Goal: Communication & Community: Connect with others

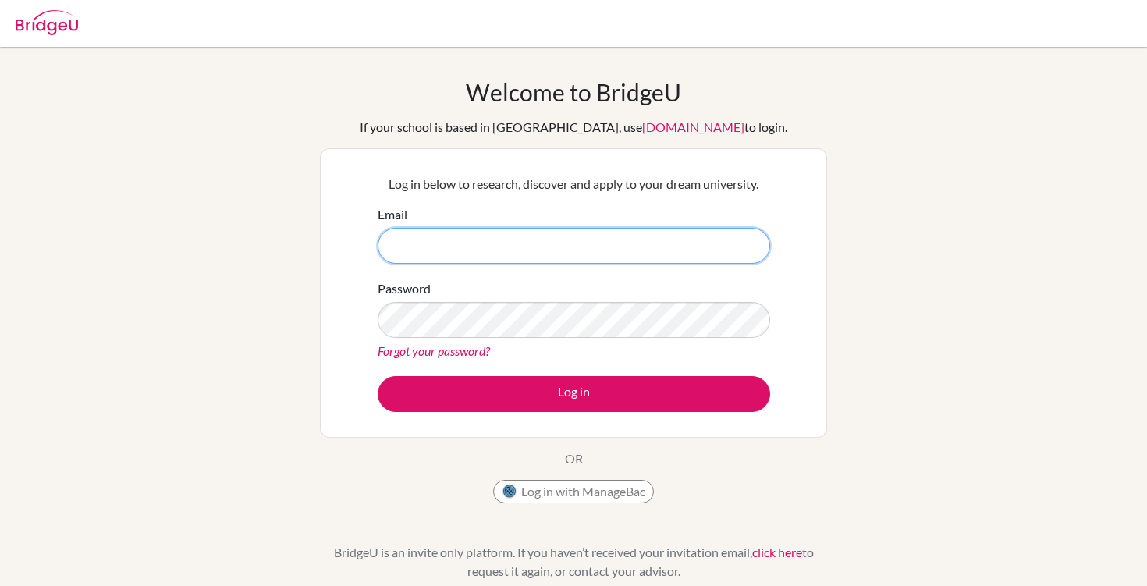
type input "[EMAIL_ADDRESS][DOMAIN_NAME]"
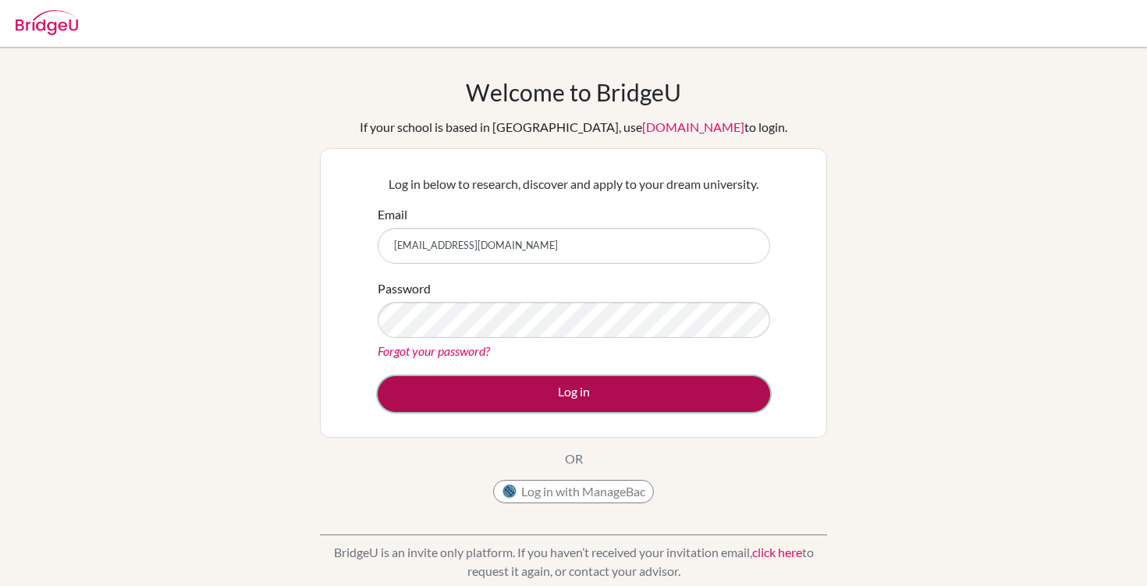
click at [528, 406] on button "Log in" at bounding box center [574, 394] width 393 height 36
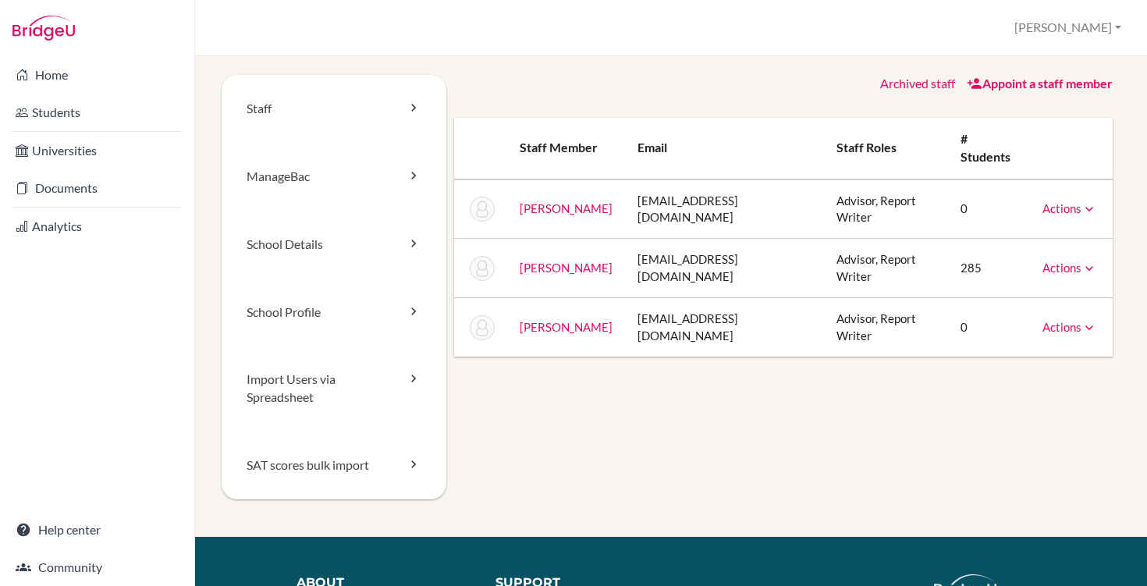
click at [1080, 201] on link "Actions" at bounding box center [1070, 208] width 55 height 14
click at [1062, 224] on link "Message" at bounding box center [1030, 235] width 133 height 23
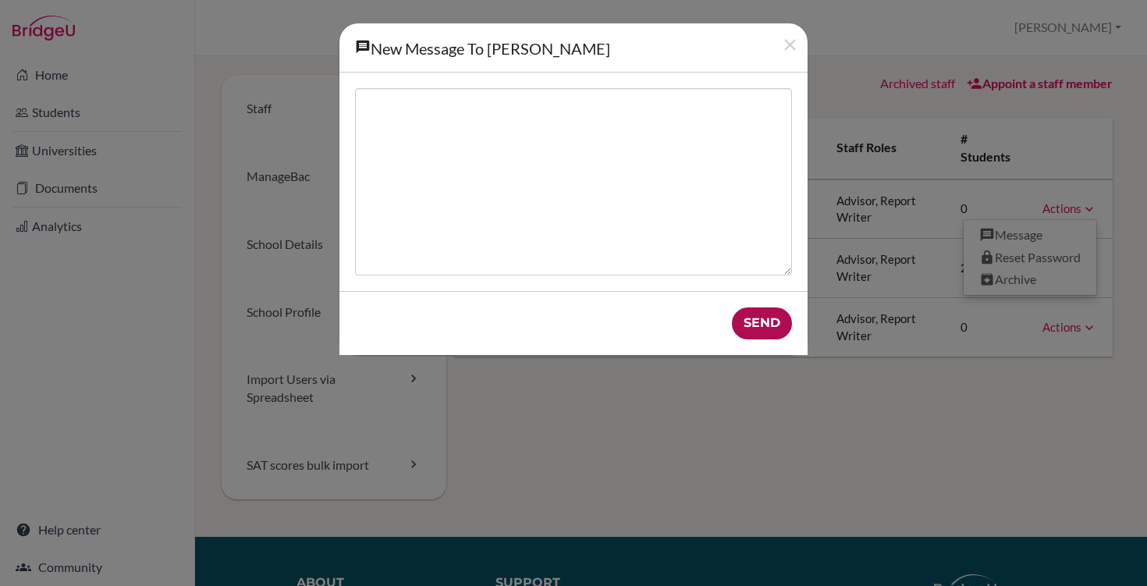
click at [766, 321] on input "Send" at bounding box center [762, 323] width 60 height 32
click at [794, 41] on icon "Close" at bounding box center [790, 45] width 20 height 20
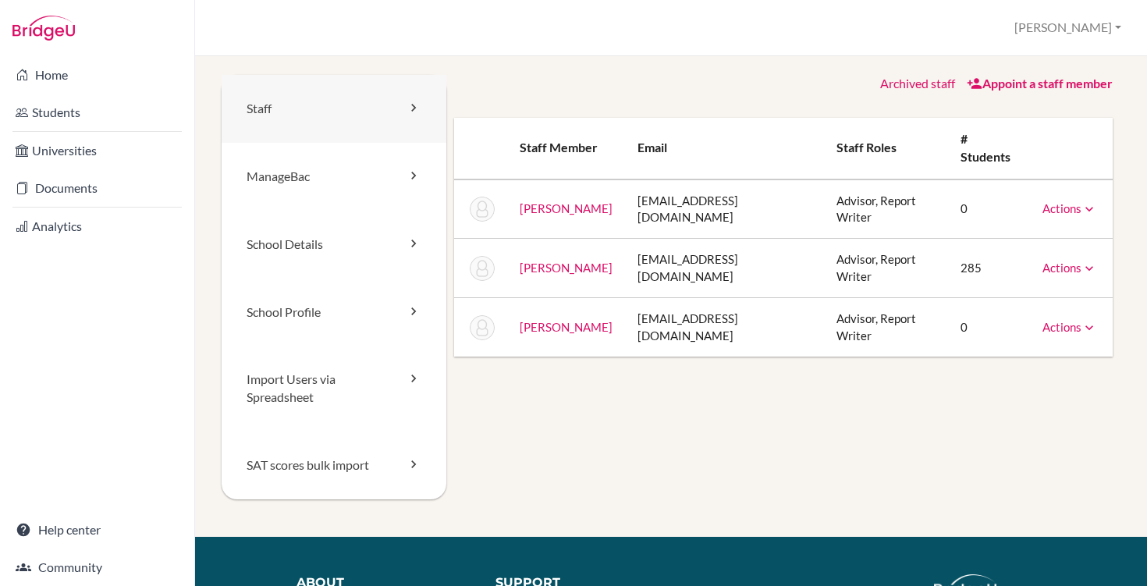
click at [343, 114] on link "Staff" at bounding box center [334, 109] width 225 height 68
